Goal: Find specific page/section: Find specific page/section

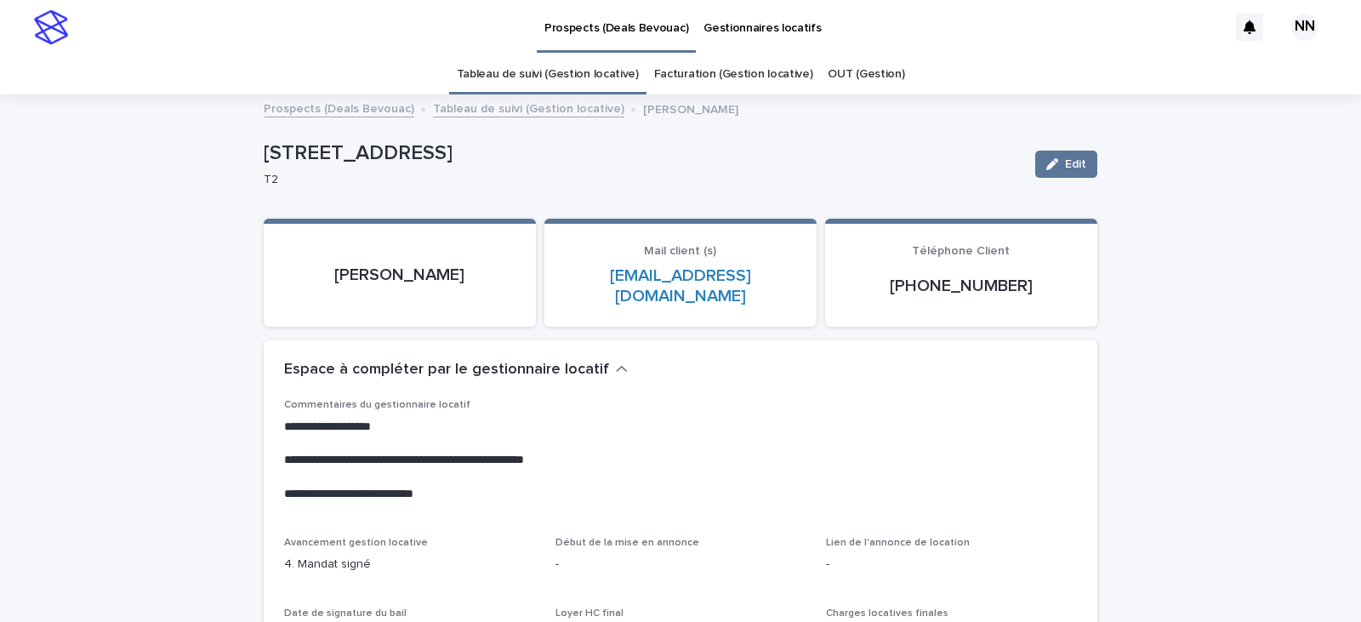
click at [37, 43] on img at bounding box center [51, 27] width 34 height 34
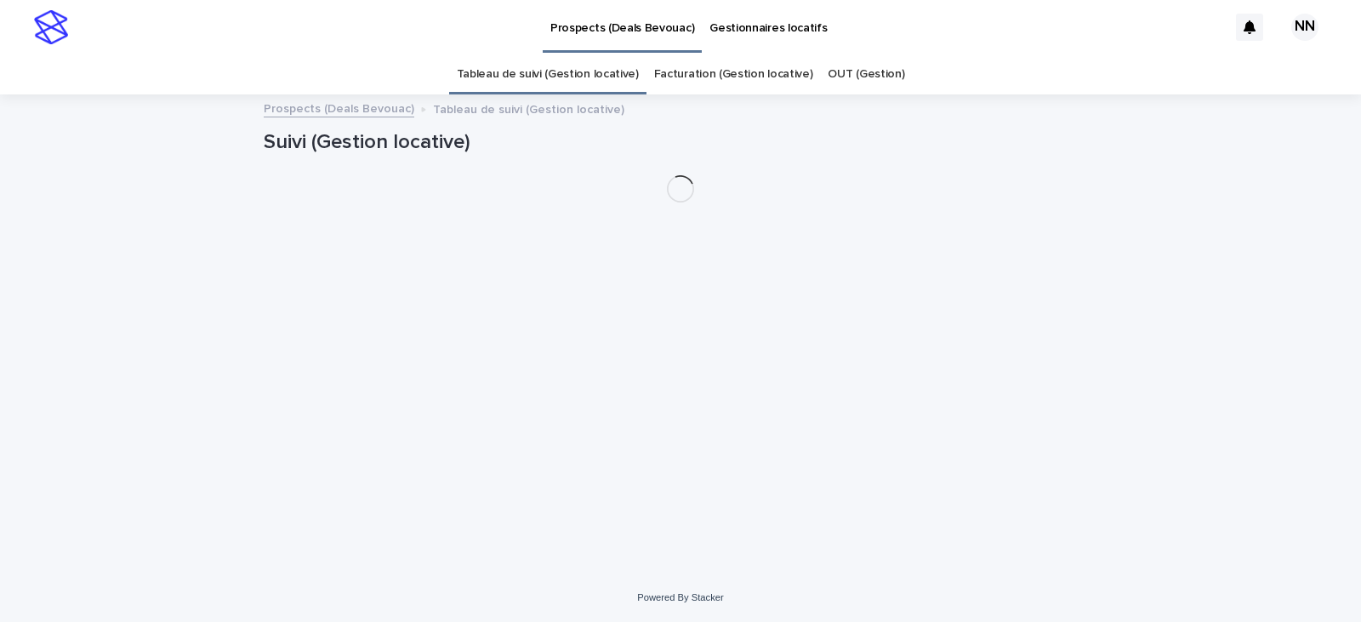
click at [739, 72] on link "Facturation (Gestion locative)" at bounding box center [733, 74] width 159 height 40
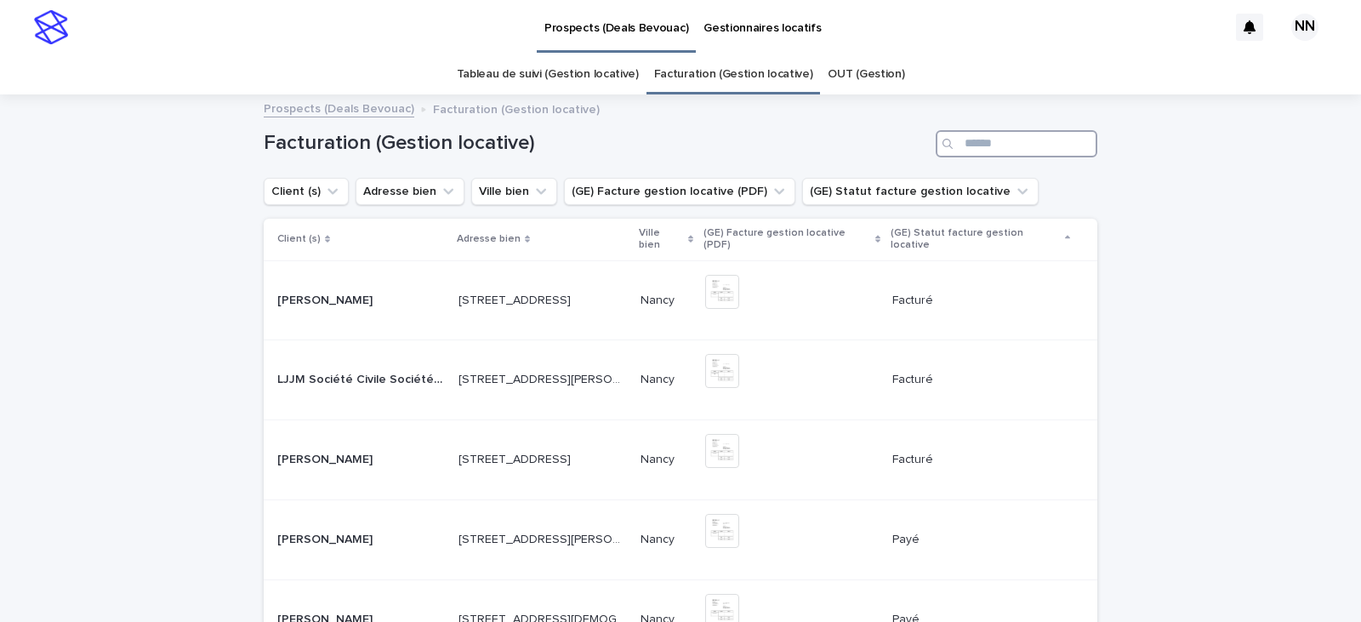
click at [1005, 133] on input "Search" at bounding box center [1017, 143] width 162 height 27
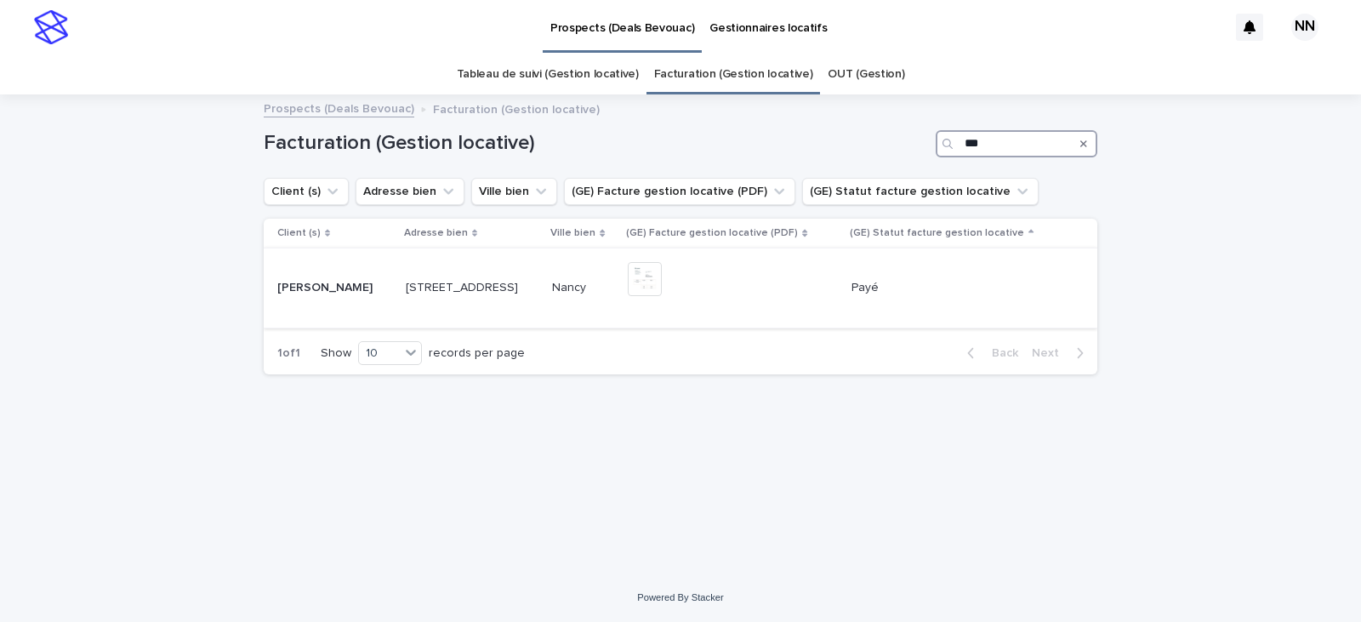
type input "***"
click at [516, 294] on p at bounding box center [473, 288] width 134 height 14
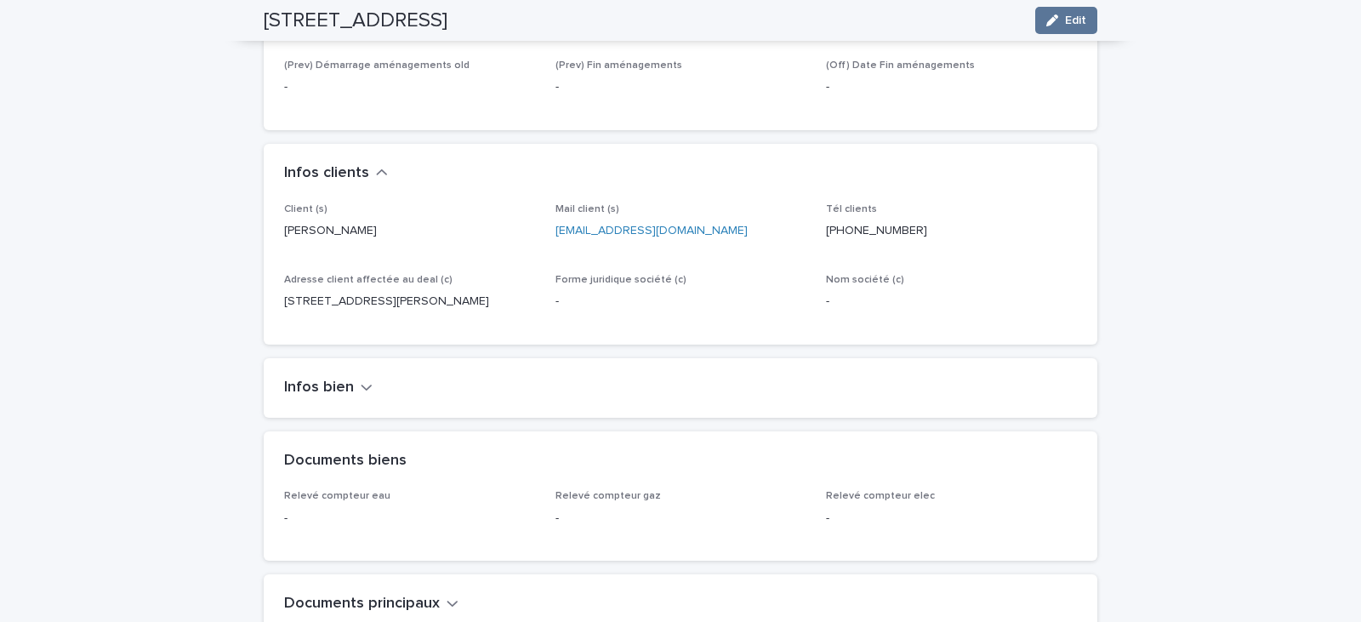
click at [361, 390] on icon "button" at bounding box center [367, 386] width 12 height 15
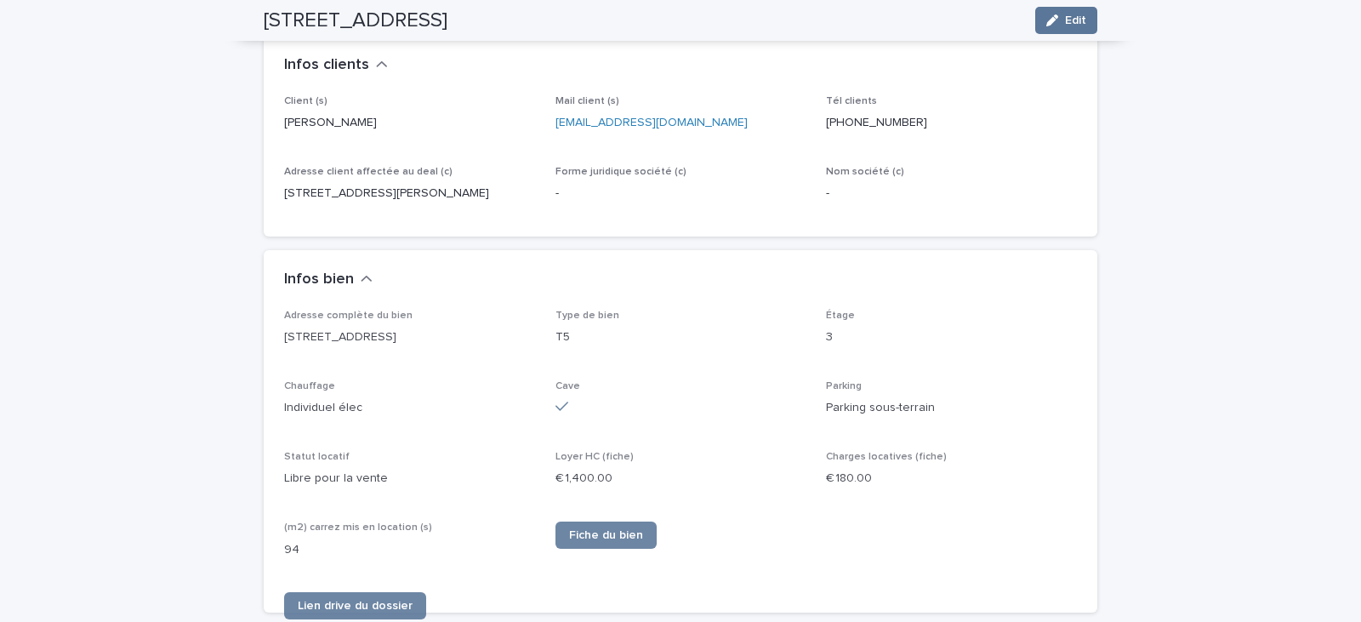
scroll to position [938, 0]
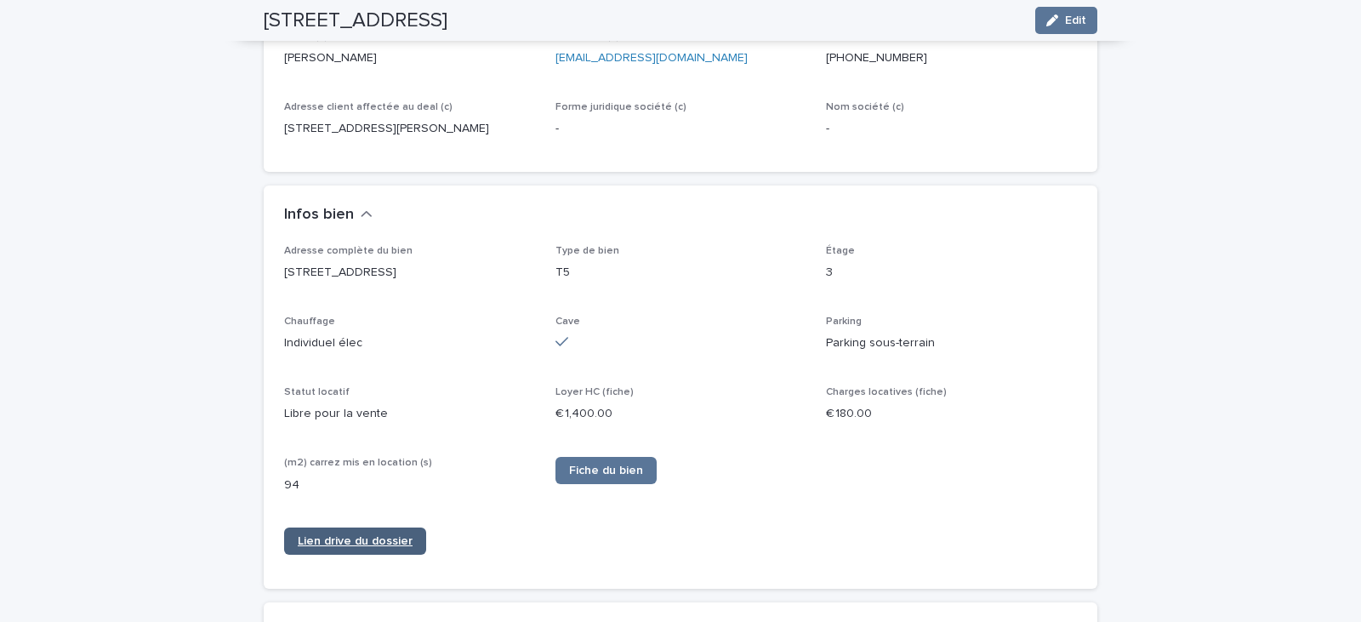
click at [339, 545] on link "Lien drive du dossier" at bounding box center [355, 541] width 142 height 27
click at [379, 542] on span "Lien drive du dossier" at bounding box center [355, 541] width 115 height 12
